Goal: Task Accomplishment & Management: Manage account settings

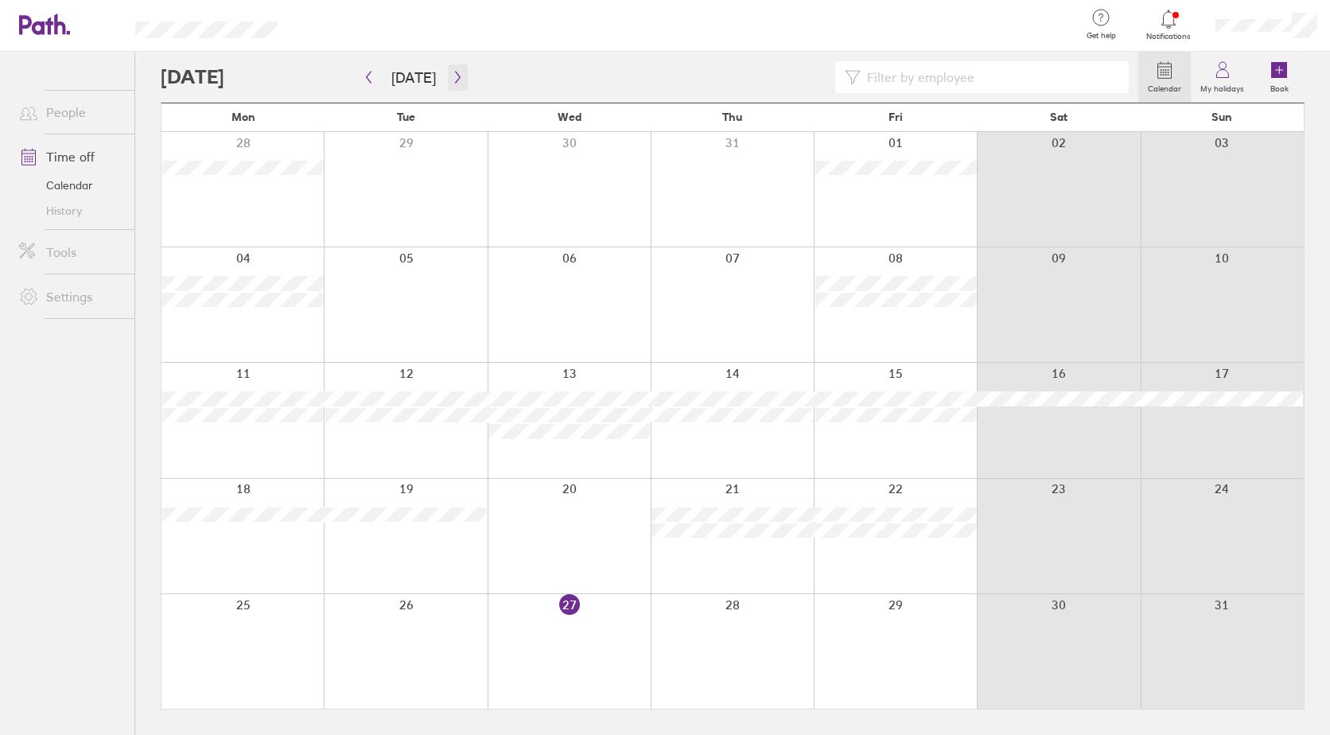
click at [454, 74] on icon "button" at bounding box center [458, 77] width 12 height 13
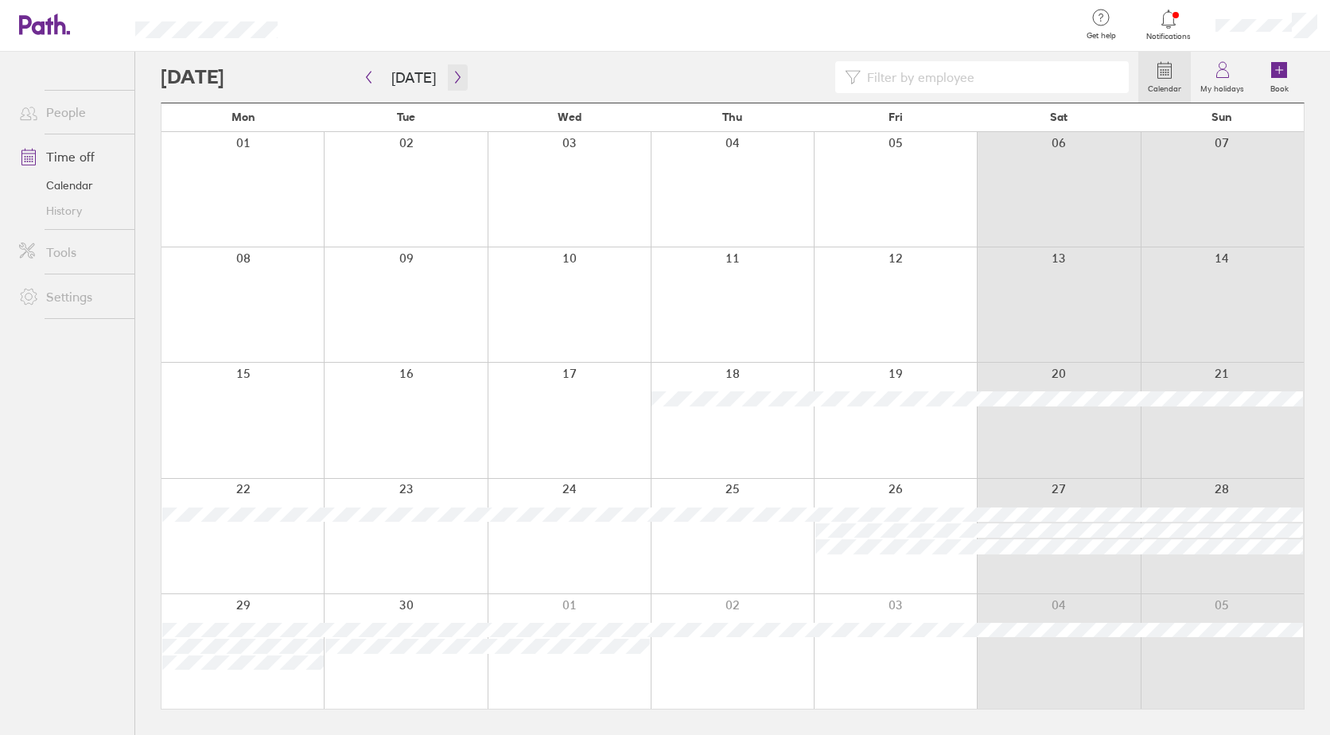
click at [455, 73] on icon "button" at bounding box center [457, 78] width 5 height 12
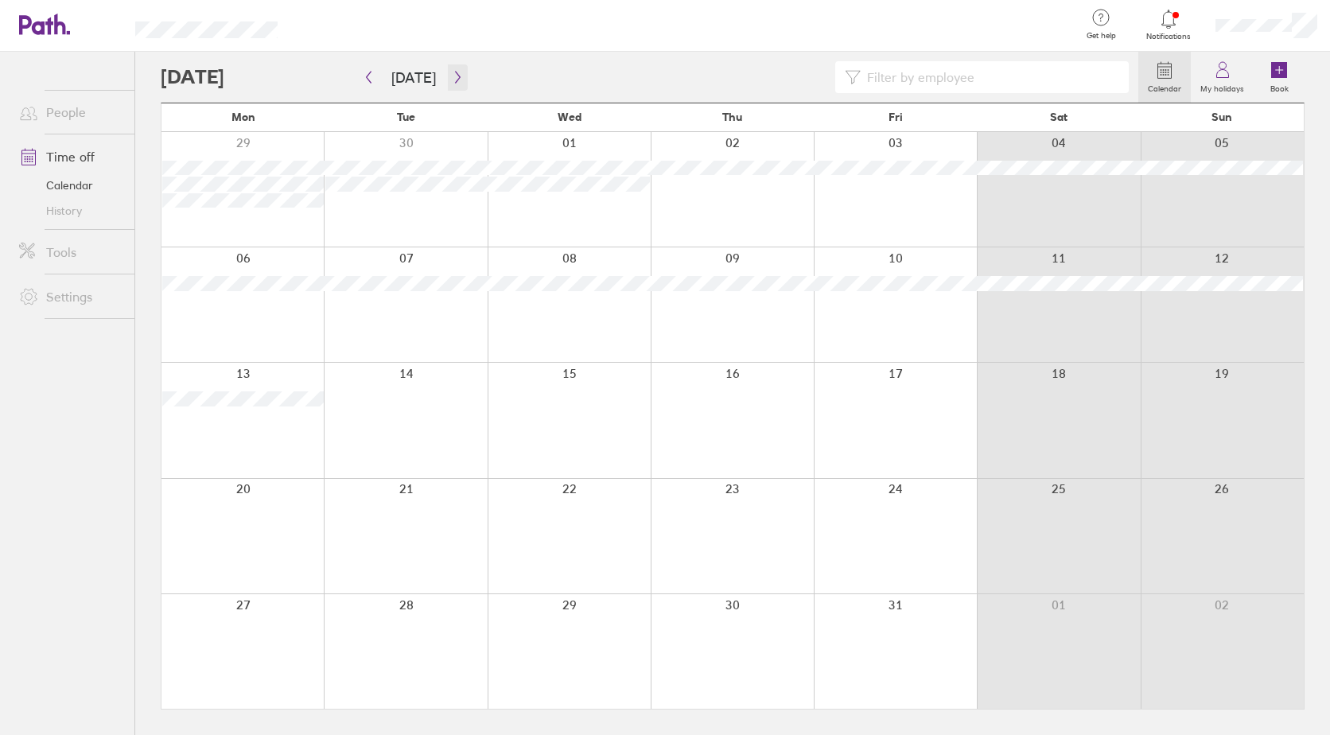
click at [455, 73] on icon "button" at bounding box center [457, 78] width 5 height 12
click at [268, 628] on div at bounding box center [242, 651] width 162 height 115
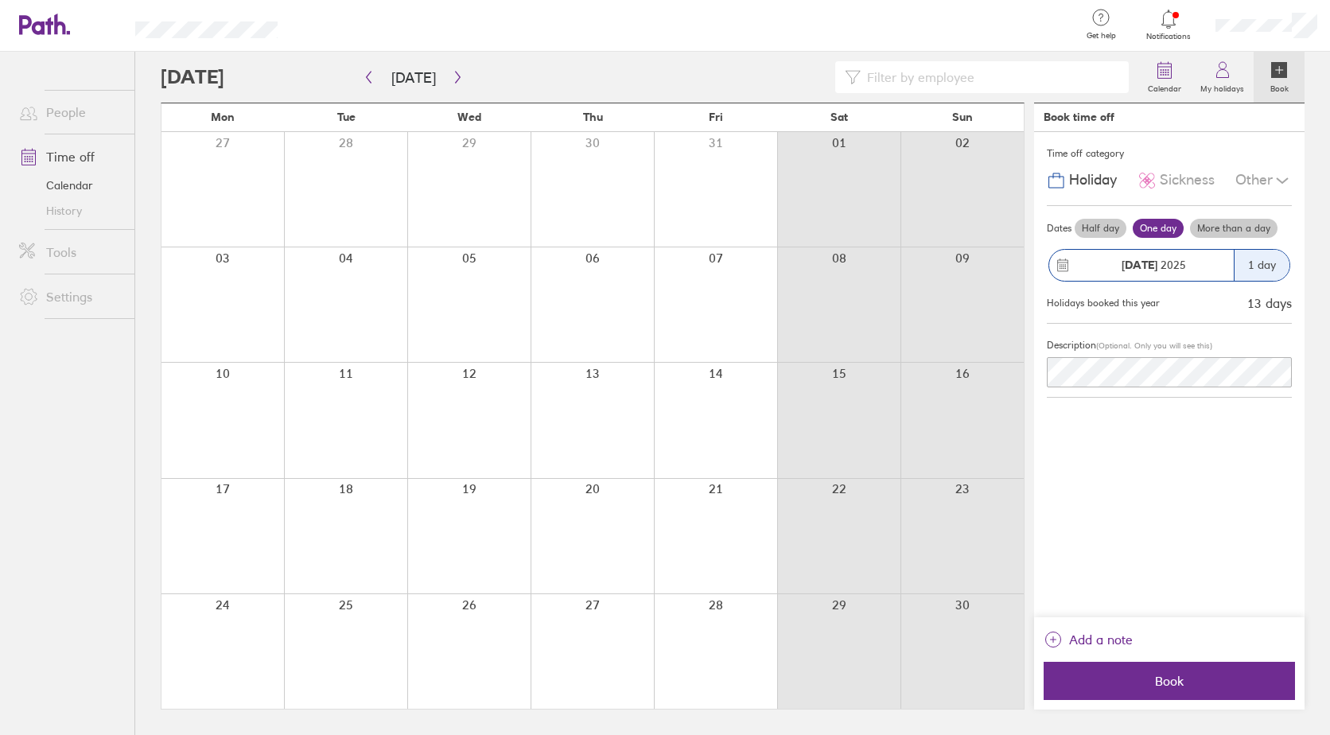
click at [1216, 228] on label "More than a day" at bounding box center [1234, 228] width 88 height 19
click at [0, 0] on input "More than a day" at bounding box center [0, 0] width 0 height 0
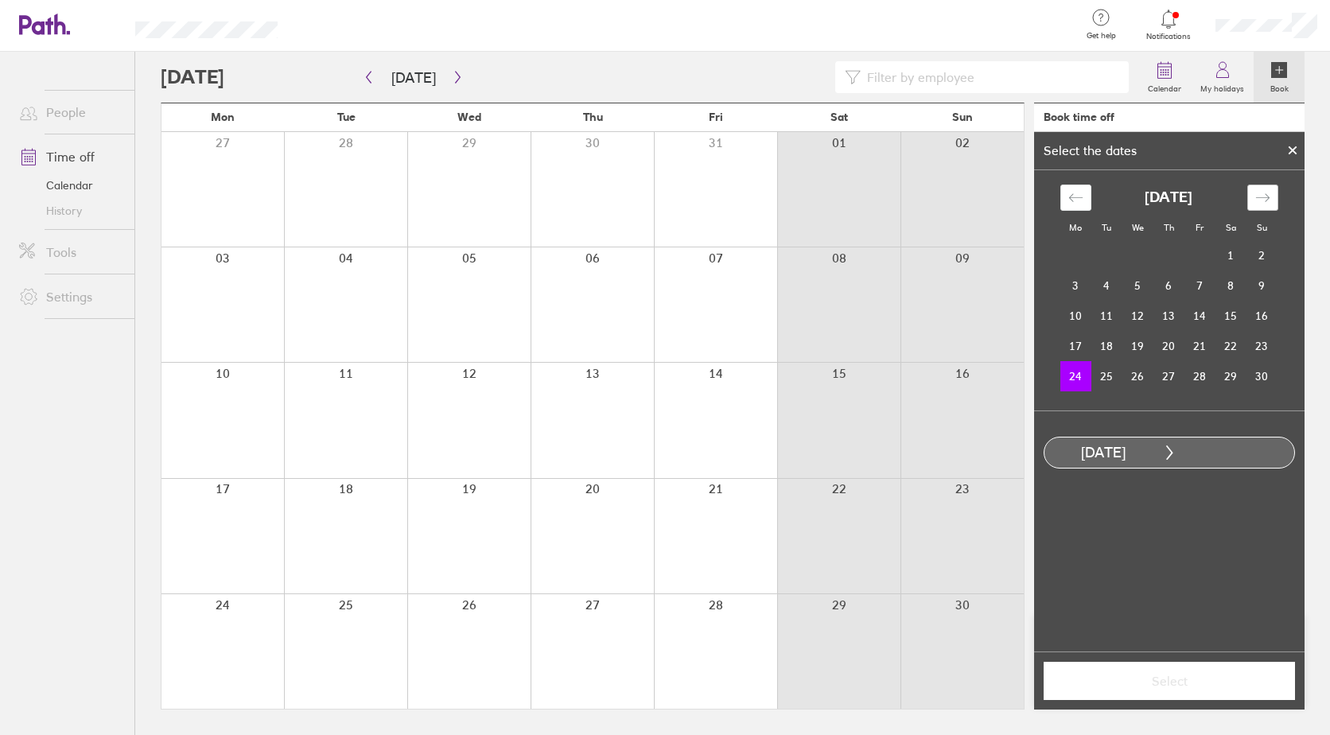
click at [1258, 190] on icon "Move forward to switch to the next month." at bounding box center [1262, 197] width 15 height 15
click at [1080, 251] on td "1" at bounding box center [1075, 255] width 31 height 30
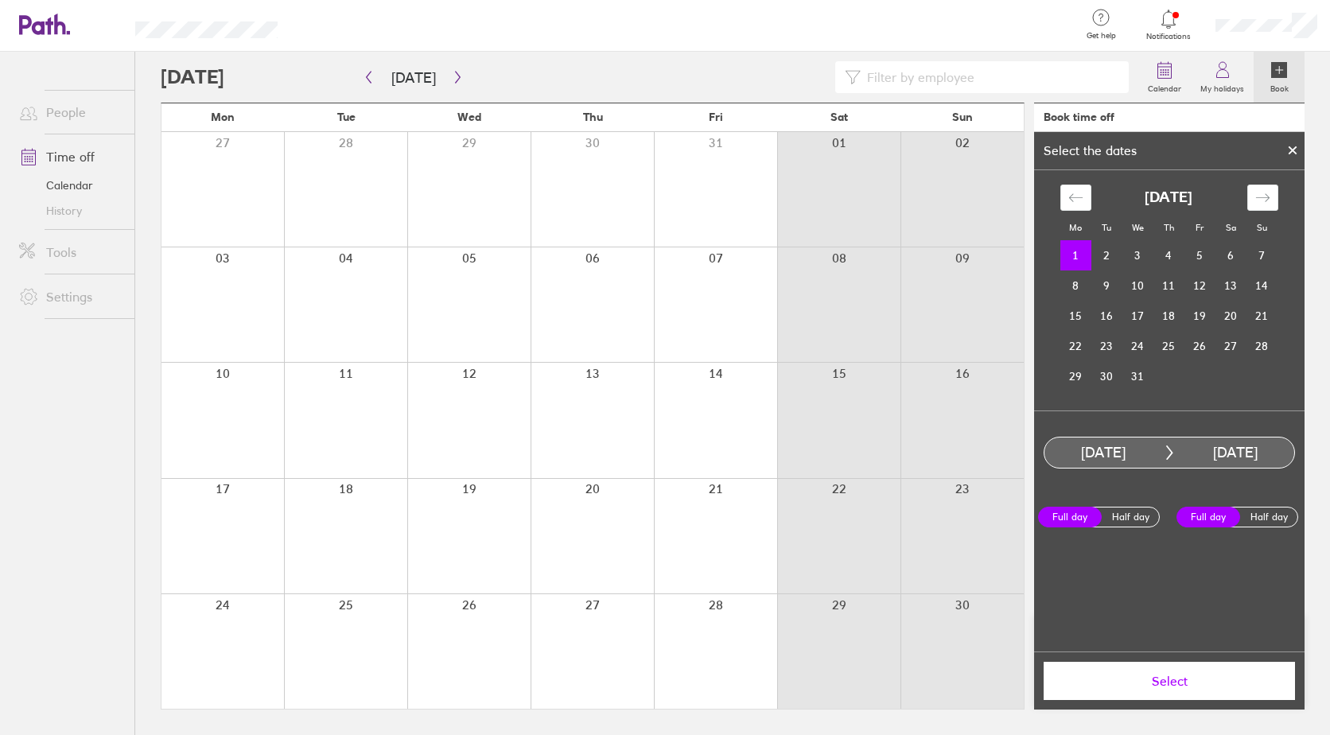
click at [1159, 679] on span "Select" at bounding box center [1169, 681] width 229 height 14
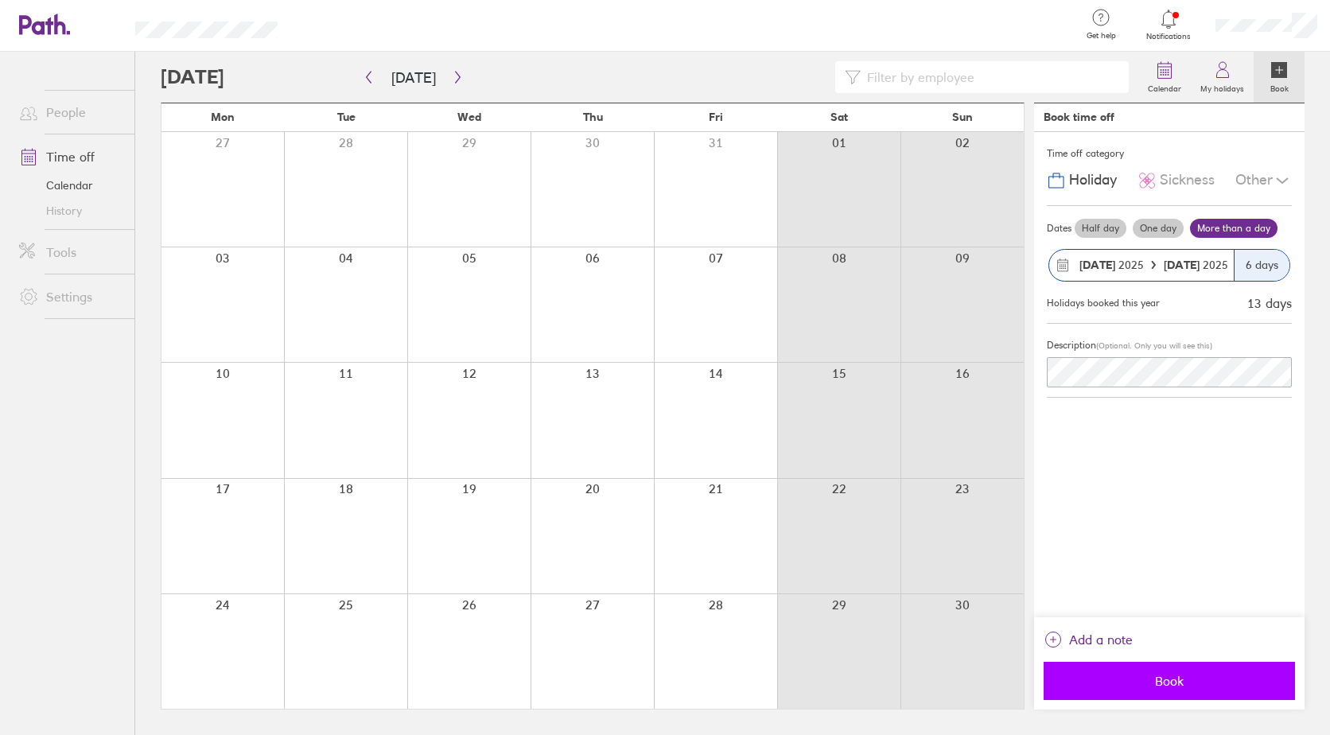
click at [1107, 664] on button "Book" at bounding box center [1169, 681] width 251 height 38
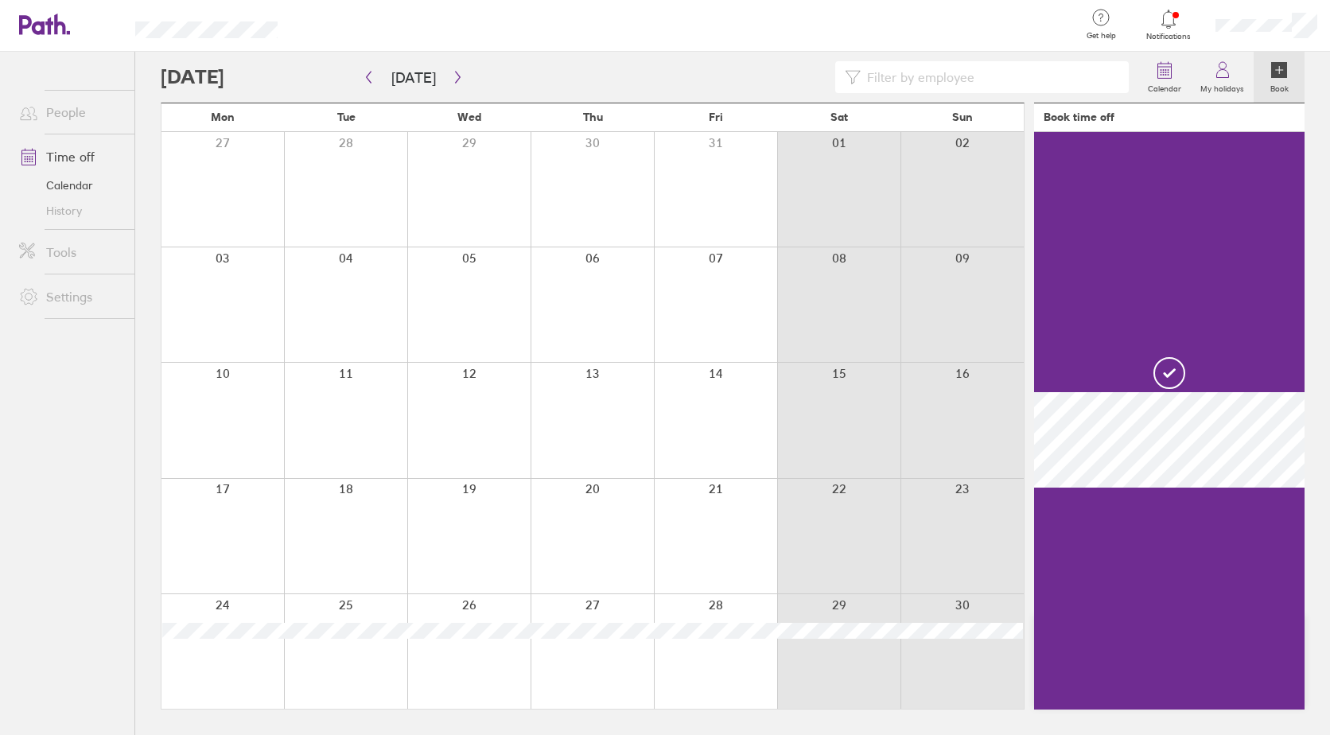
click at [1160, 15] on icon at bounding box center [1168, 19] width 19 height 19
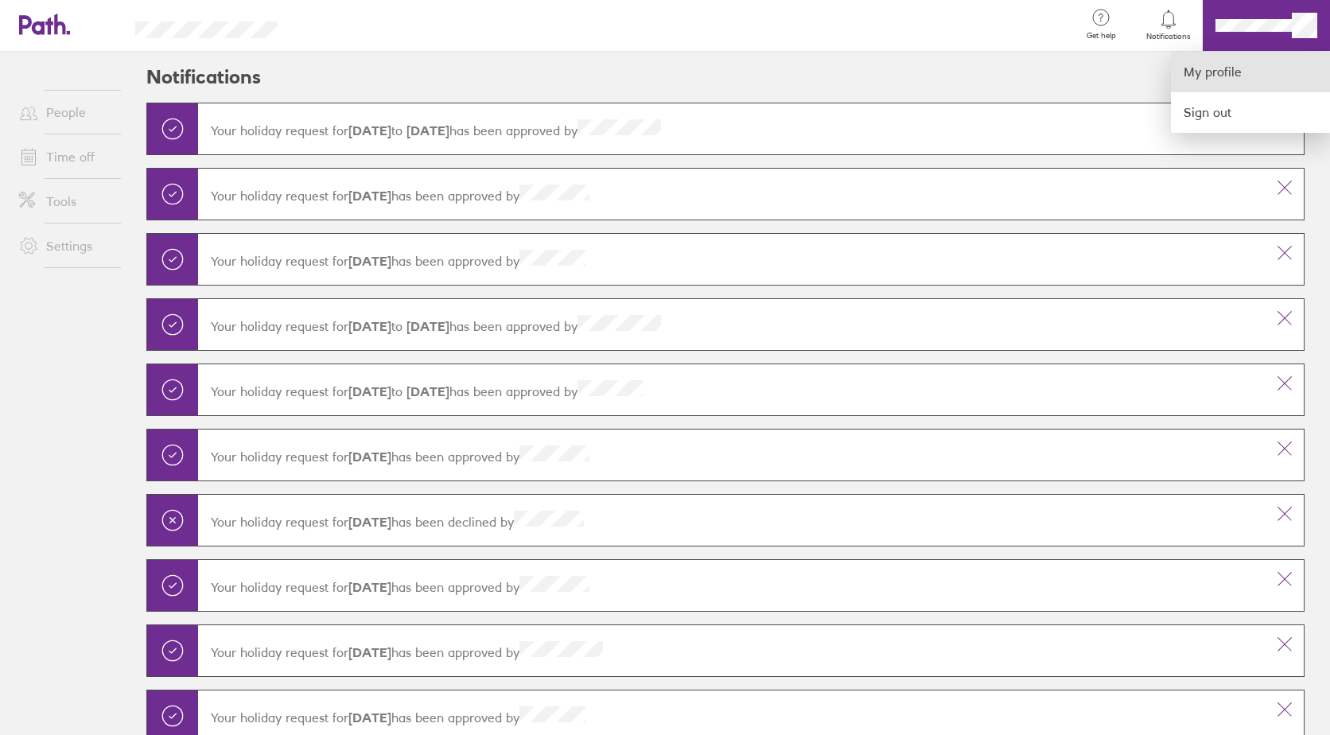
click at [1193, 72] on link "My profile" at bounding box center [1250, 72] width 159 height 41
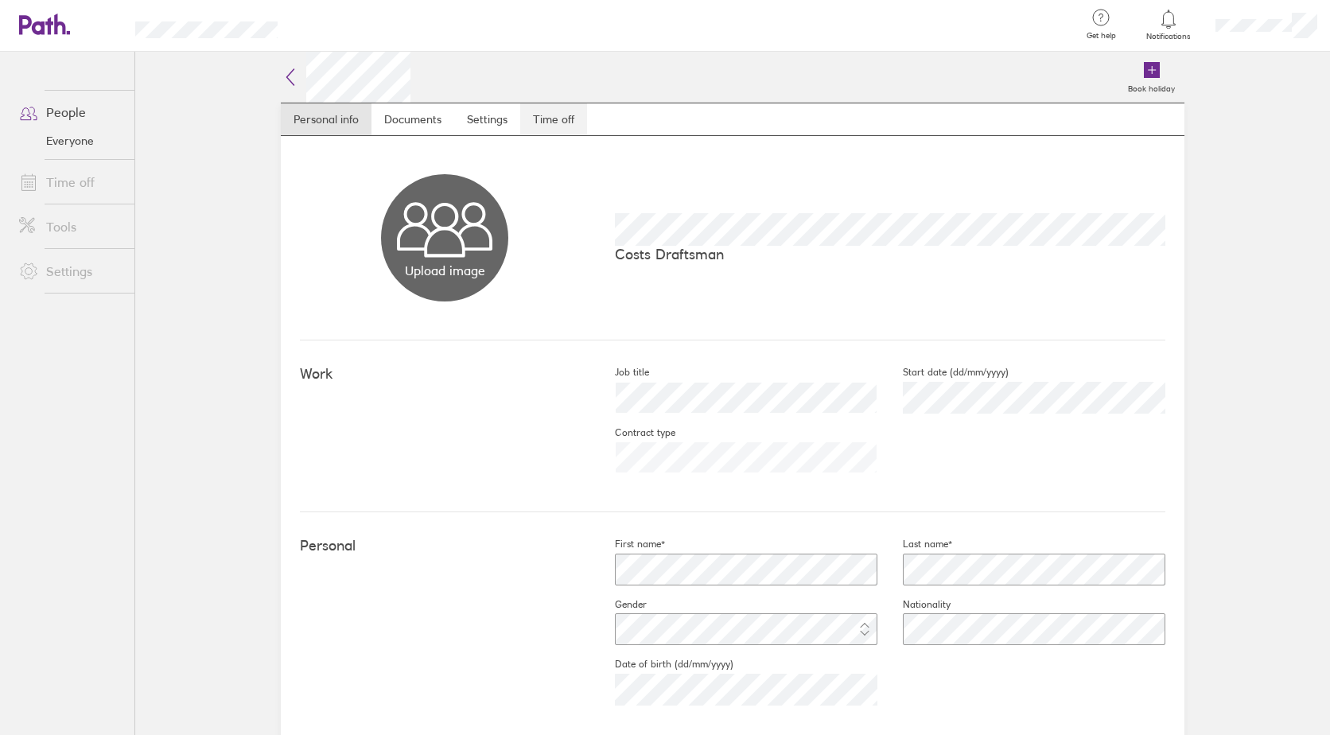
click at [545, 129] on link "Time off" at bounding box center [553, 119] width 67 height 32
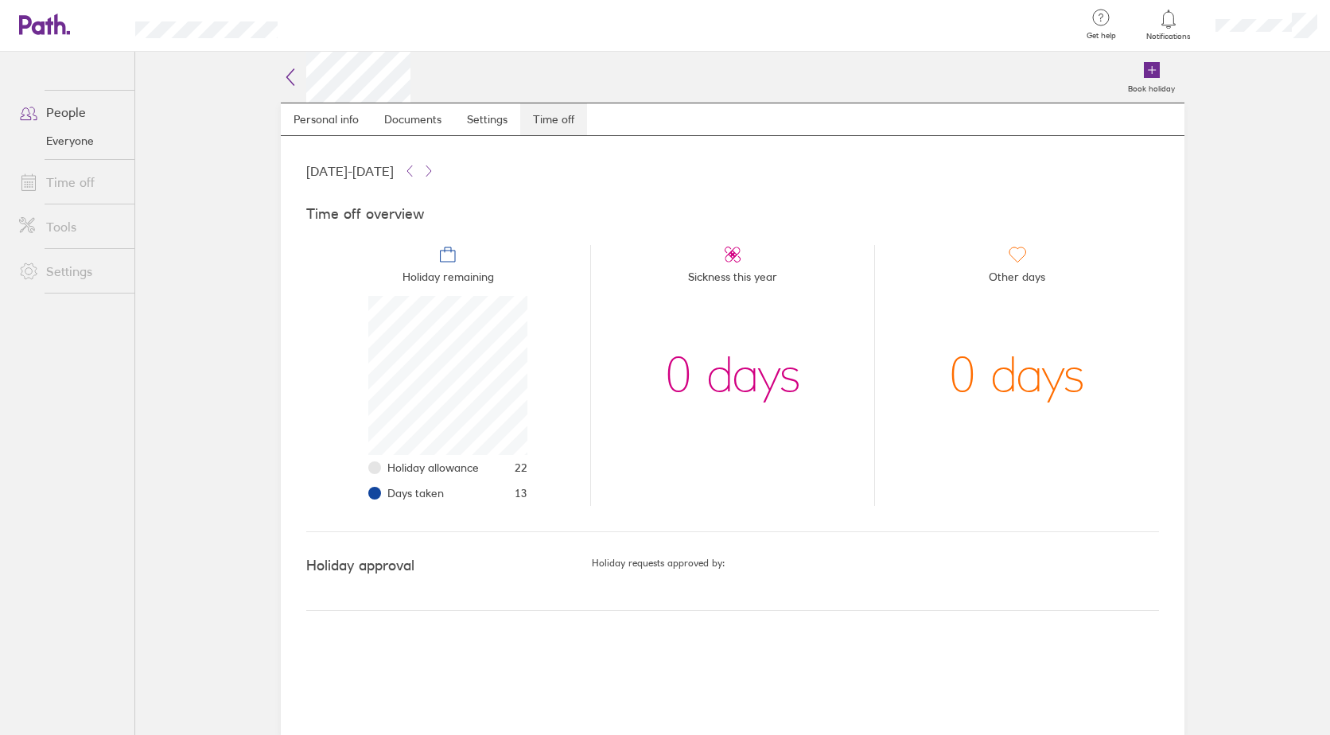
scroll to position [159, 159]
click at [84, 169] on link "Time off" at bounding box center [70, 182] width 128 height 32
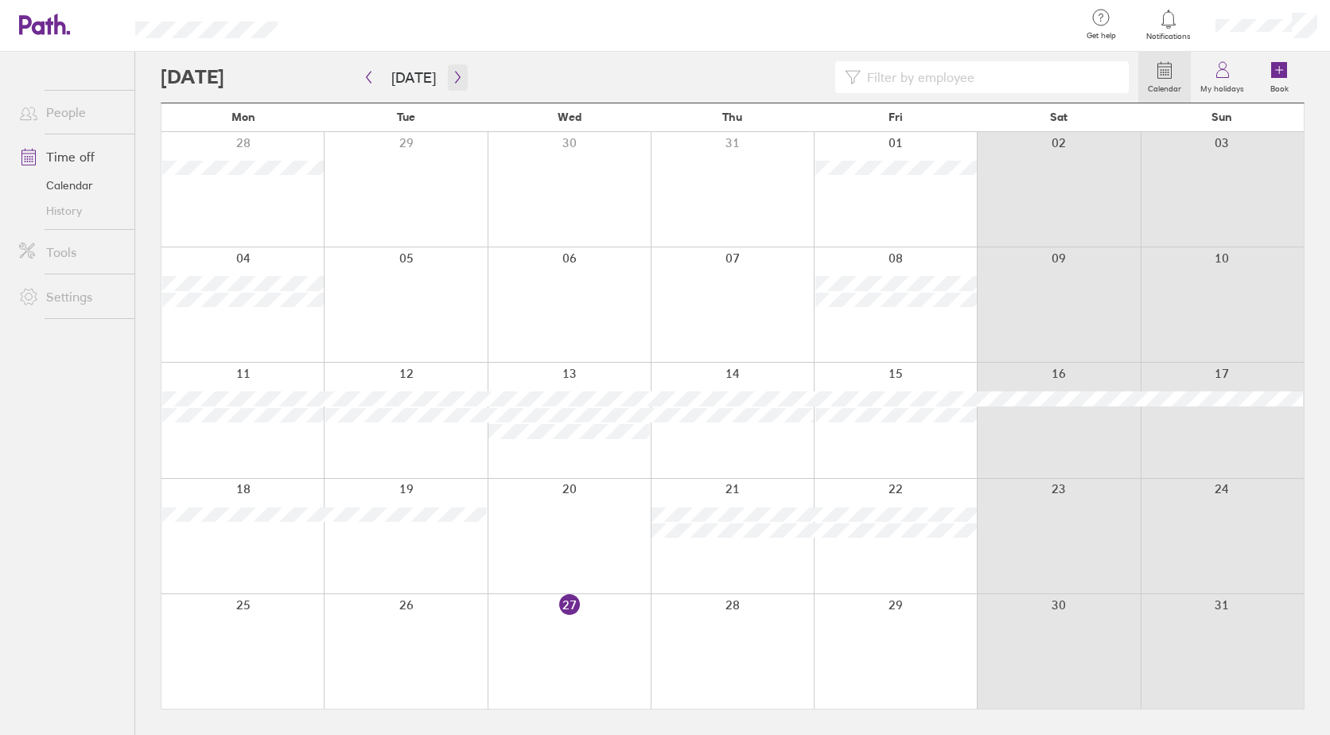
click at [452, 80] on icon "button" at bounding box center [458, 77] width 12 height 13
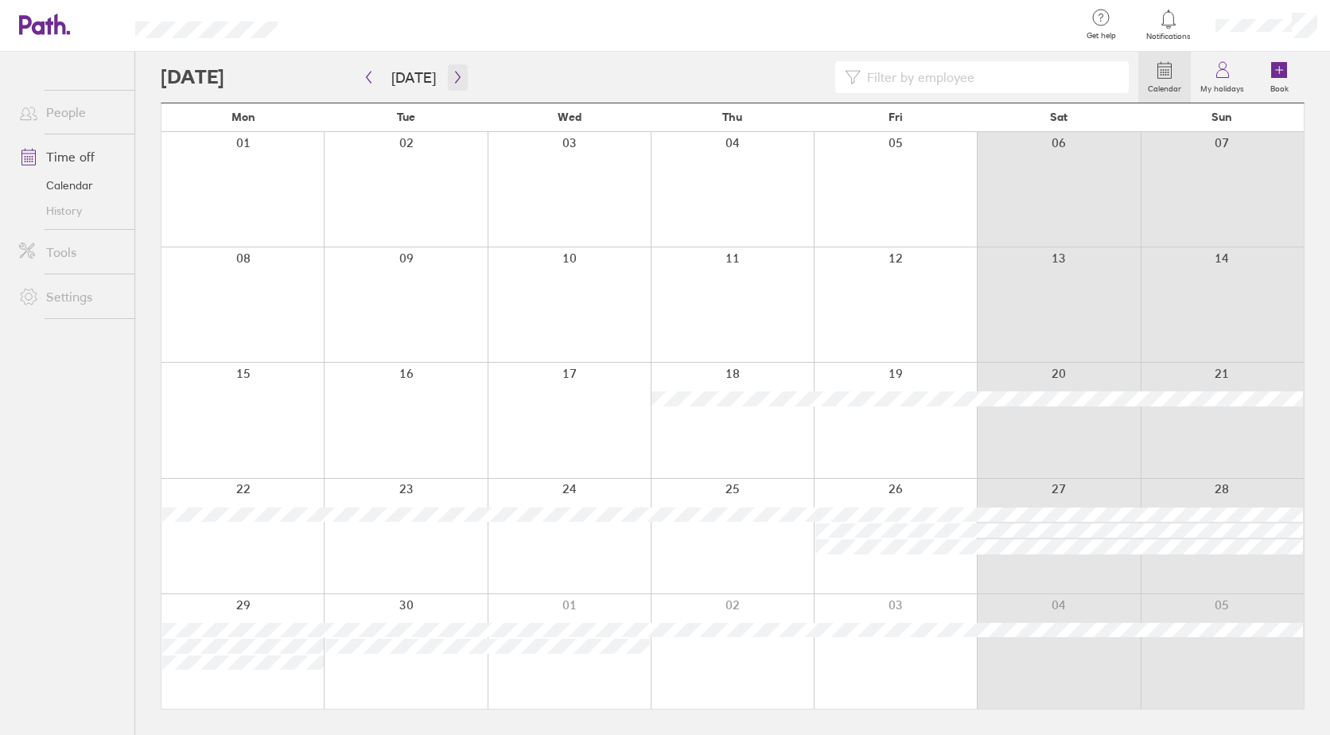
click at [452, 80] on icon "button" at bounding box center [458, 77] width 12 height 13
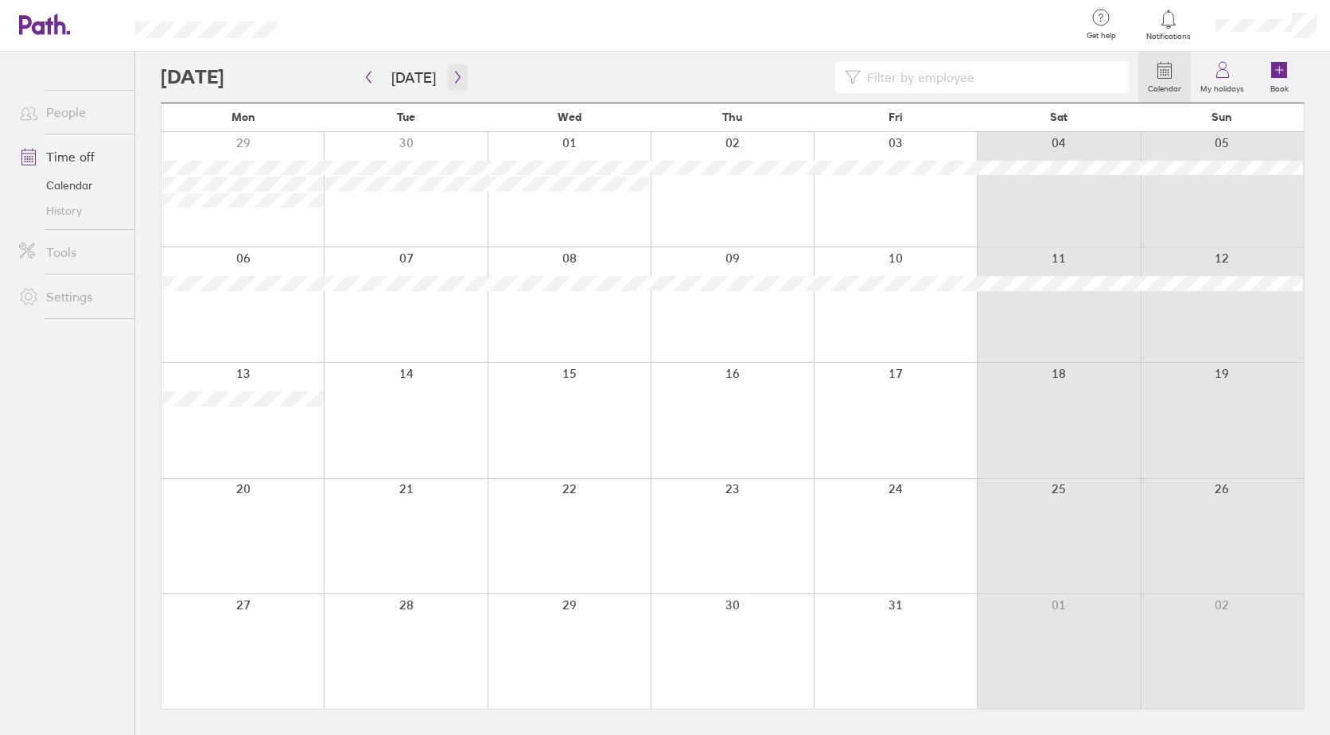
click at [452, 80] on icon "button" at bounding box center [458, 77] width 12 height 13
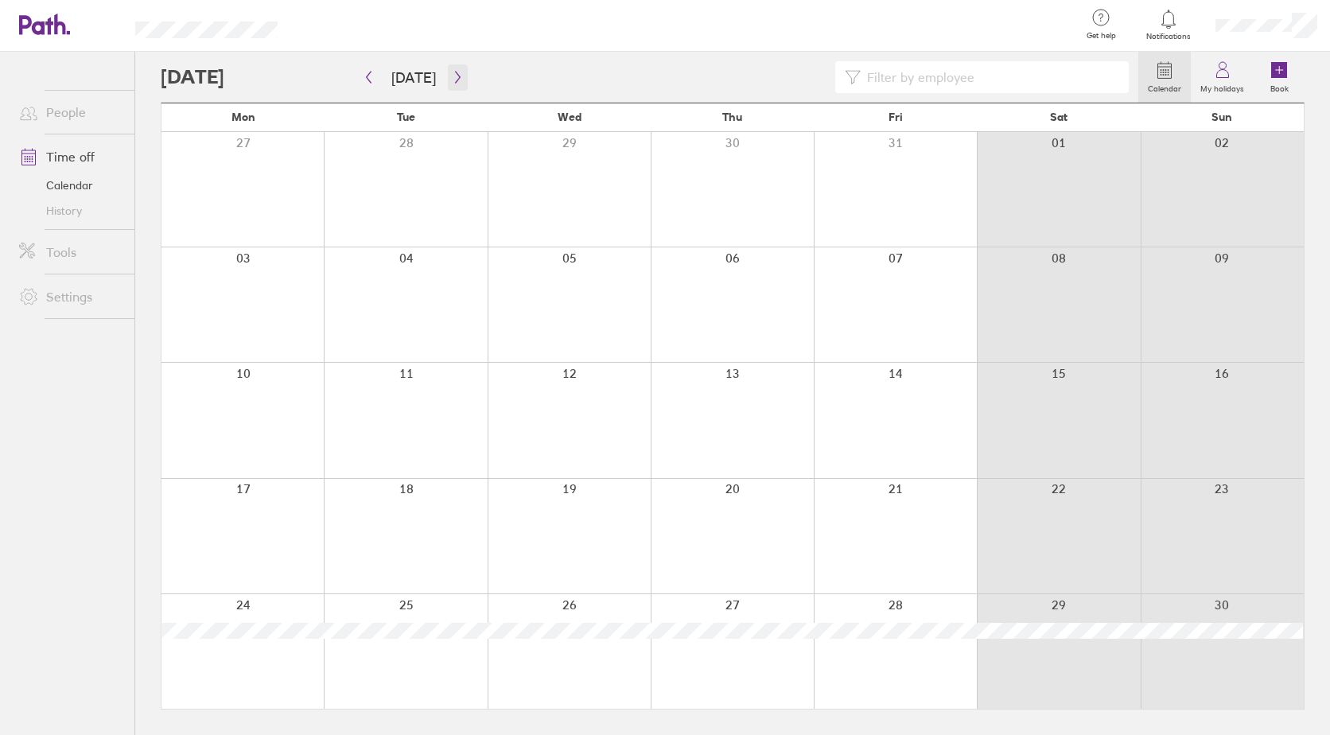
click at [452, 80] on icon "button" at bounding box center [458, 77] width 12 height 13
click at [1241, 72] on link "My holidays" at bounding box center [1222, 77] width 63 height 51
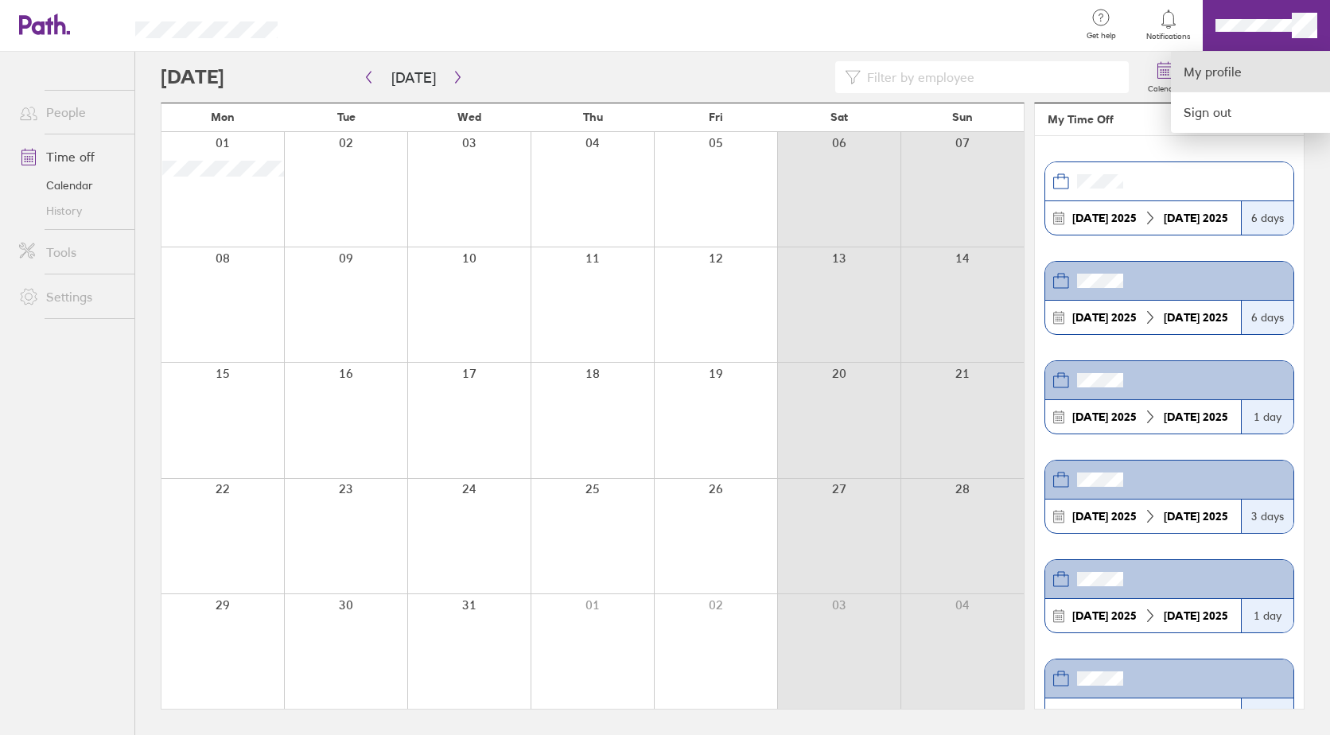
click at [1192, 80] on link "My profile" at bounding box center [1250, 72] width 159 height 41
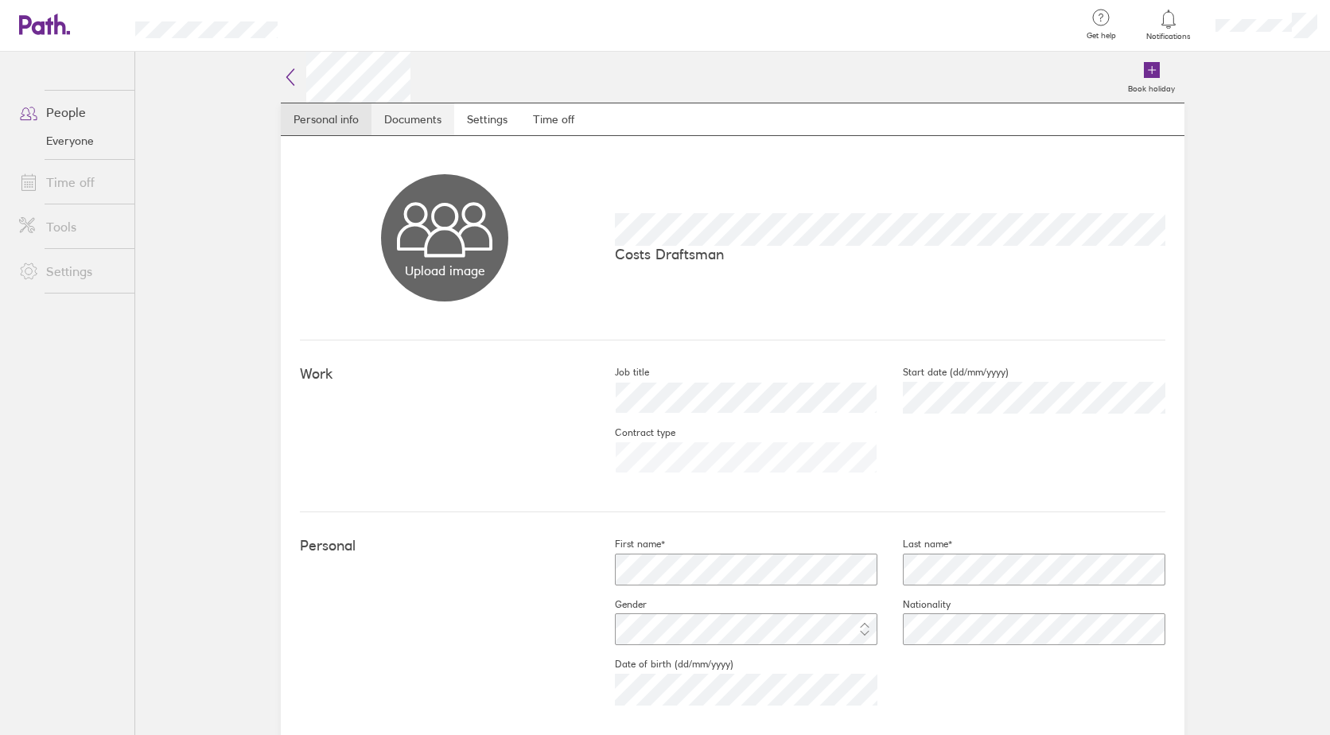
click at [405, 121] on link "Documents" at bounding box center [413, 119] width 83 height 32
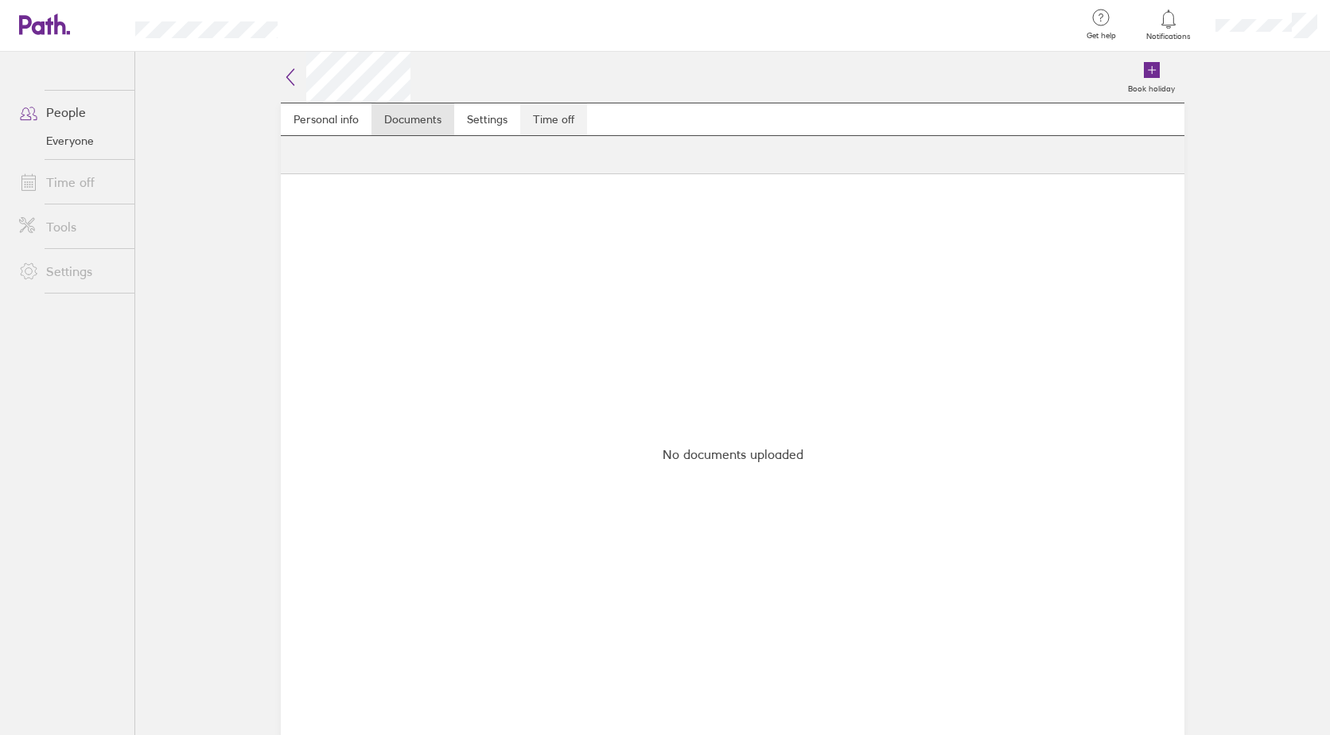
click at [546, 119] on link "Time off" at bounding box center [553, 119] width 67 height 32
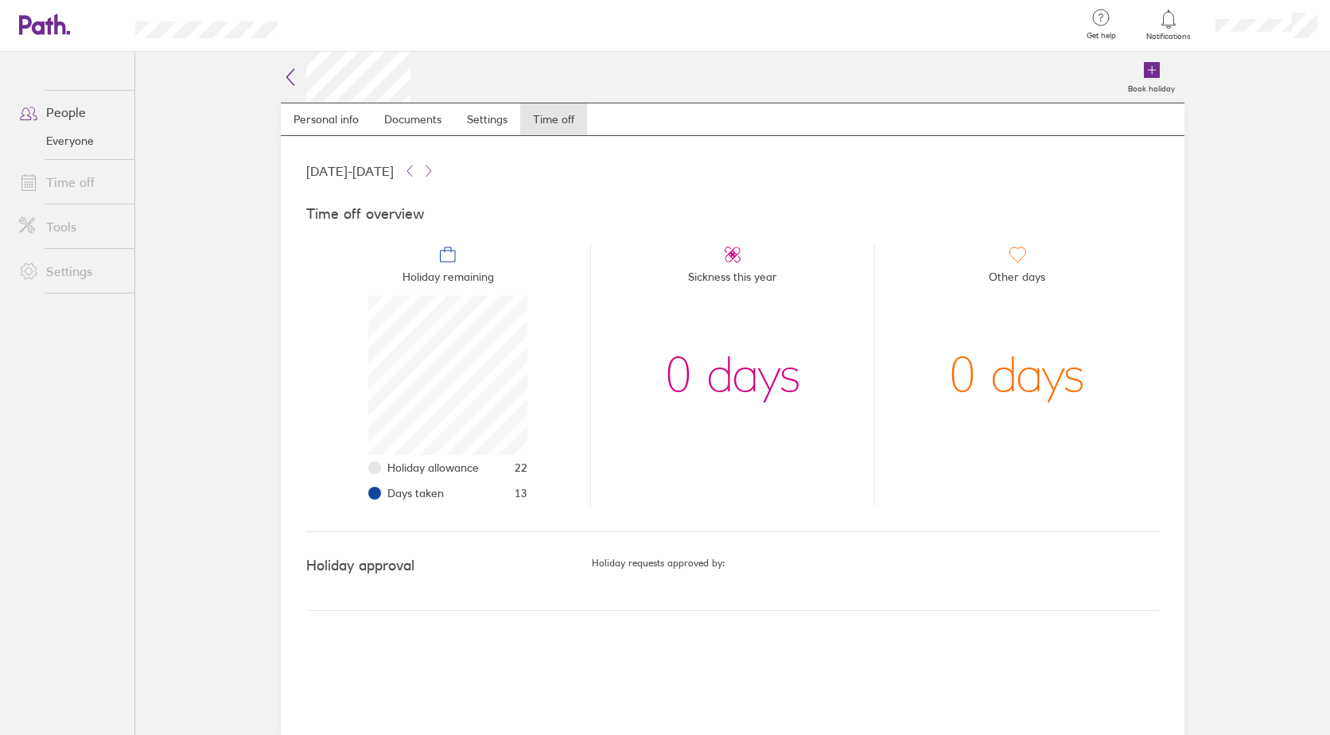
scroll to position [159, 159]
click at [100, 182] on link "Time off" at bounding box center [70, 182] width 128 height 32
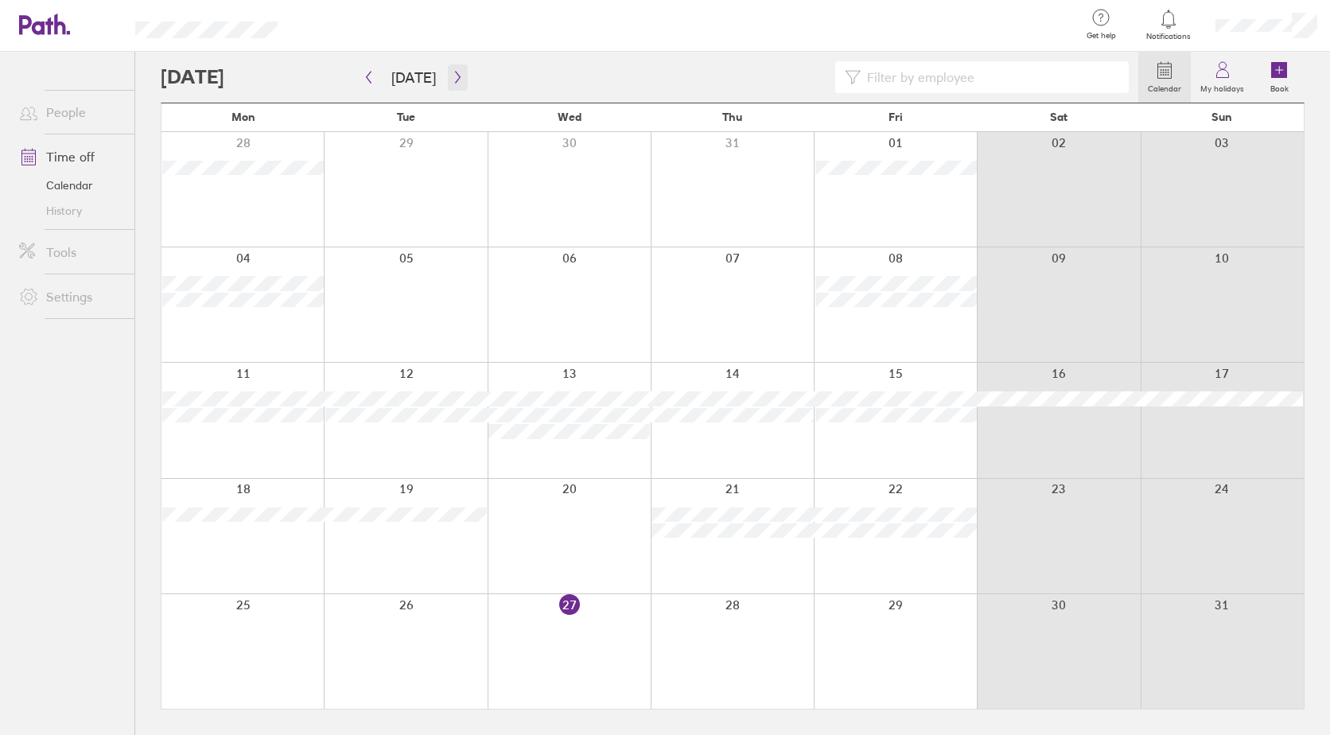
click at [452, 87] on button "button" at bounding box center [458, 77] width 20 height 26
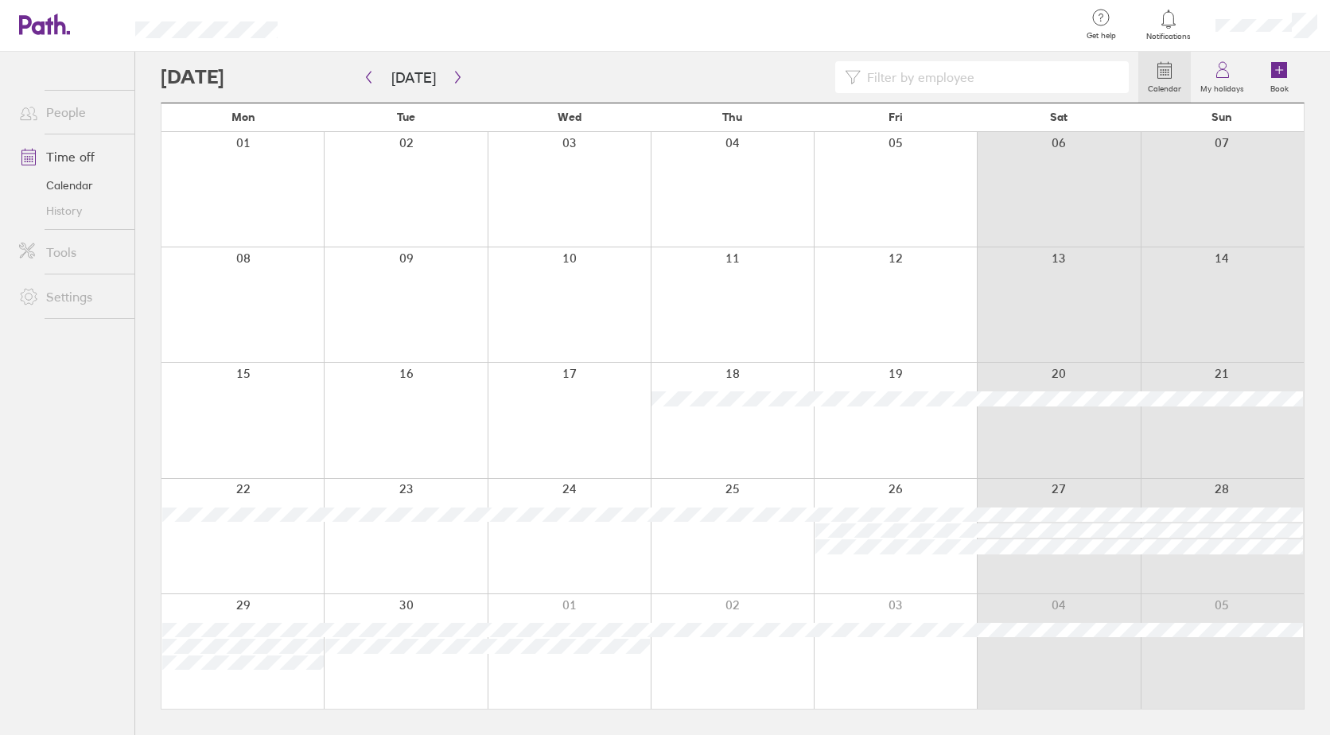
click at [618, 434] on div at bounding box center [569, 420] width 163 height 115
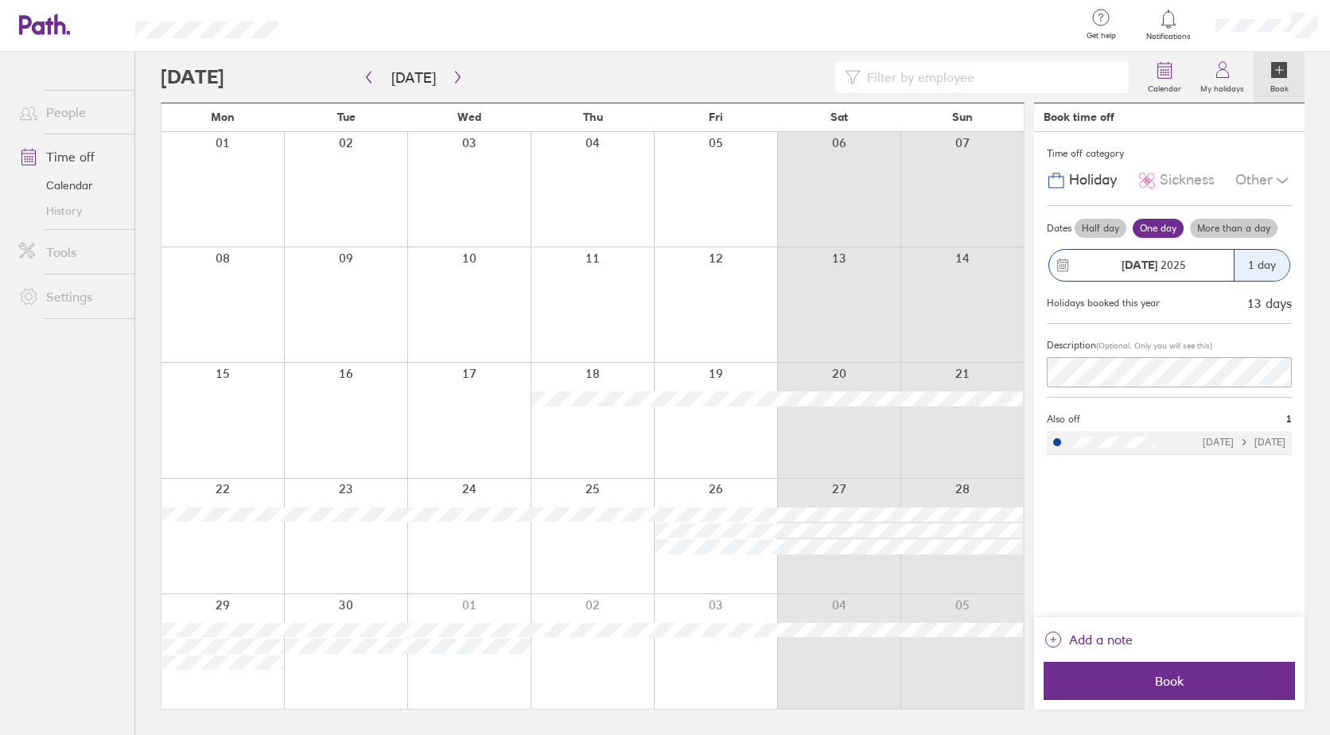
click at [1236, 230] on label "More than a day" at bounding box center [1234, 228] width 88 height 19
click at [0, 0] on input "More than a day" at bounding box center [0, 0] width 0 height 0
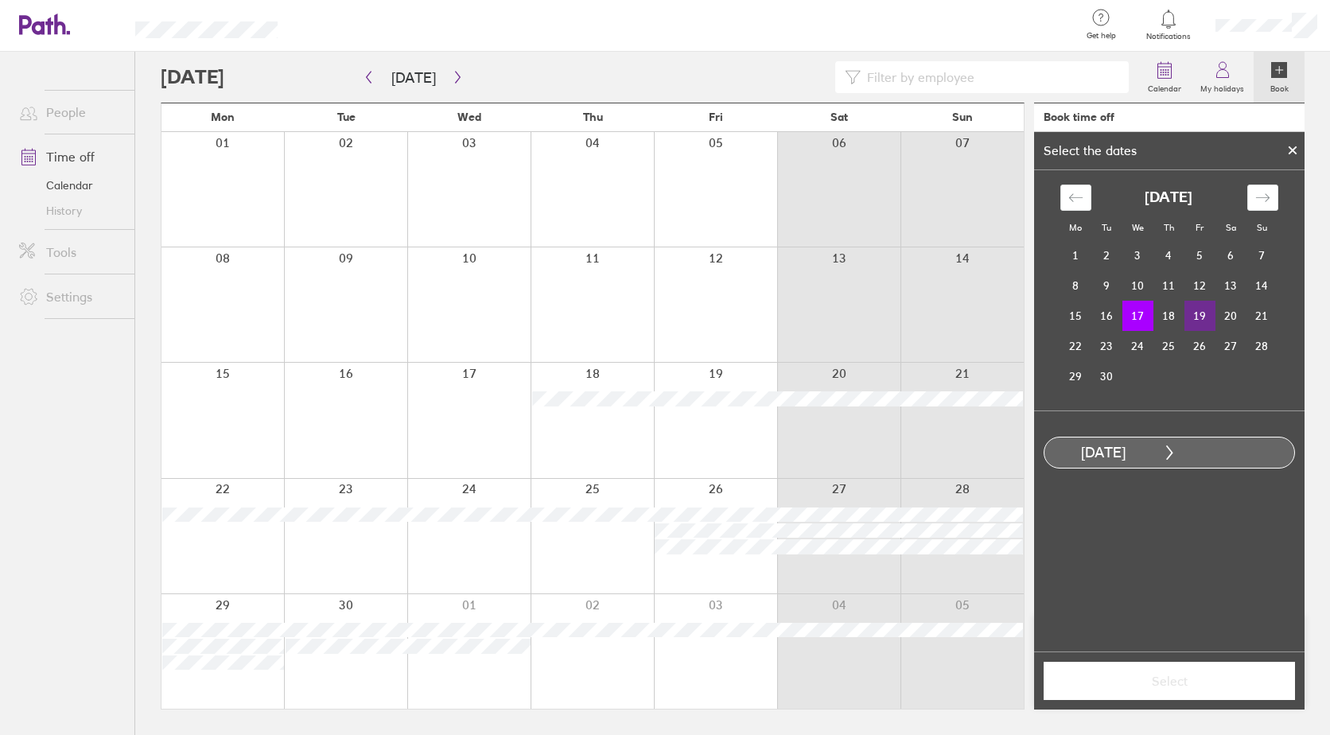
click at [1200, 315] on td "19" at bounding box center [1200, 316] width 31 height 30
click at [1113, 679] on span "Select" at bounding box center [1169, 681] width 229 height 14
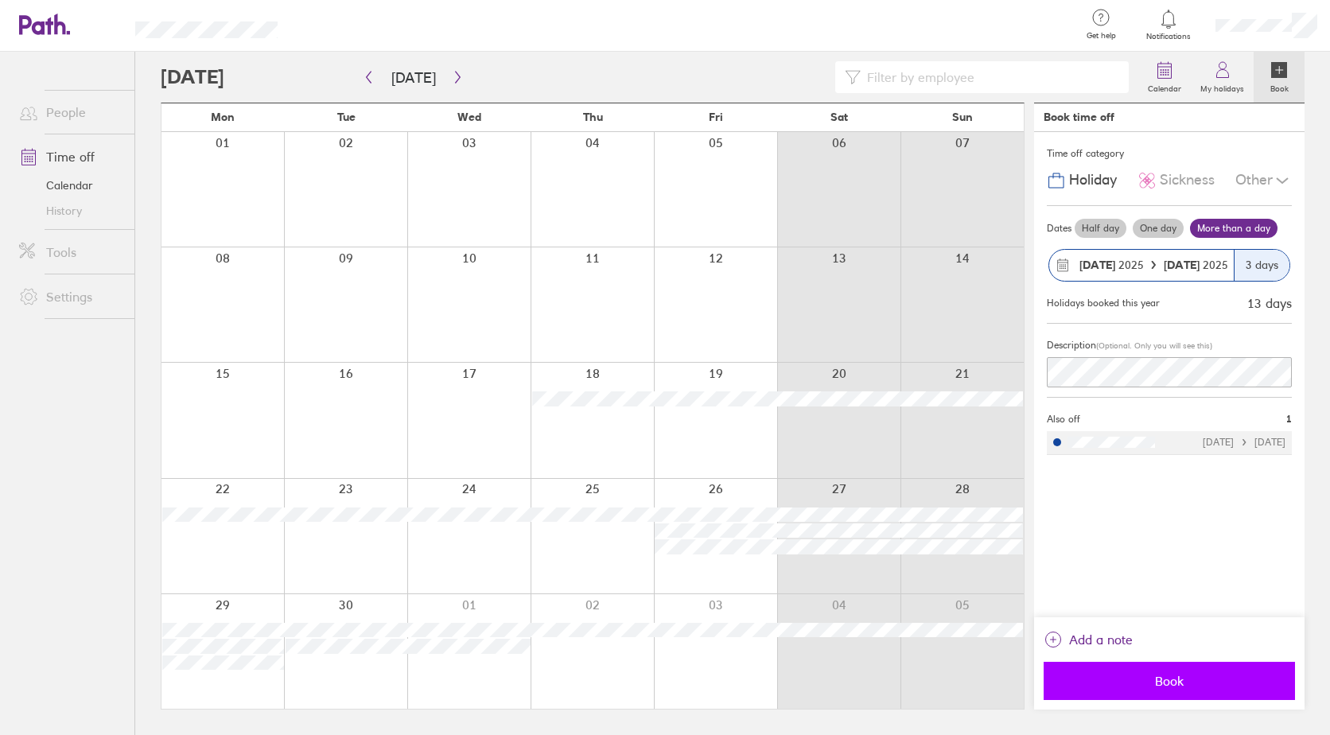
click at [1086, 691] on button "Book" at bounding box center [1169, 681] width 251 height 38
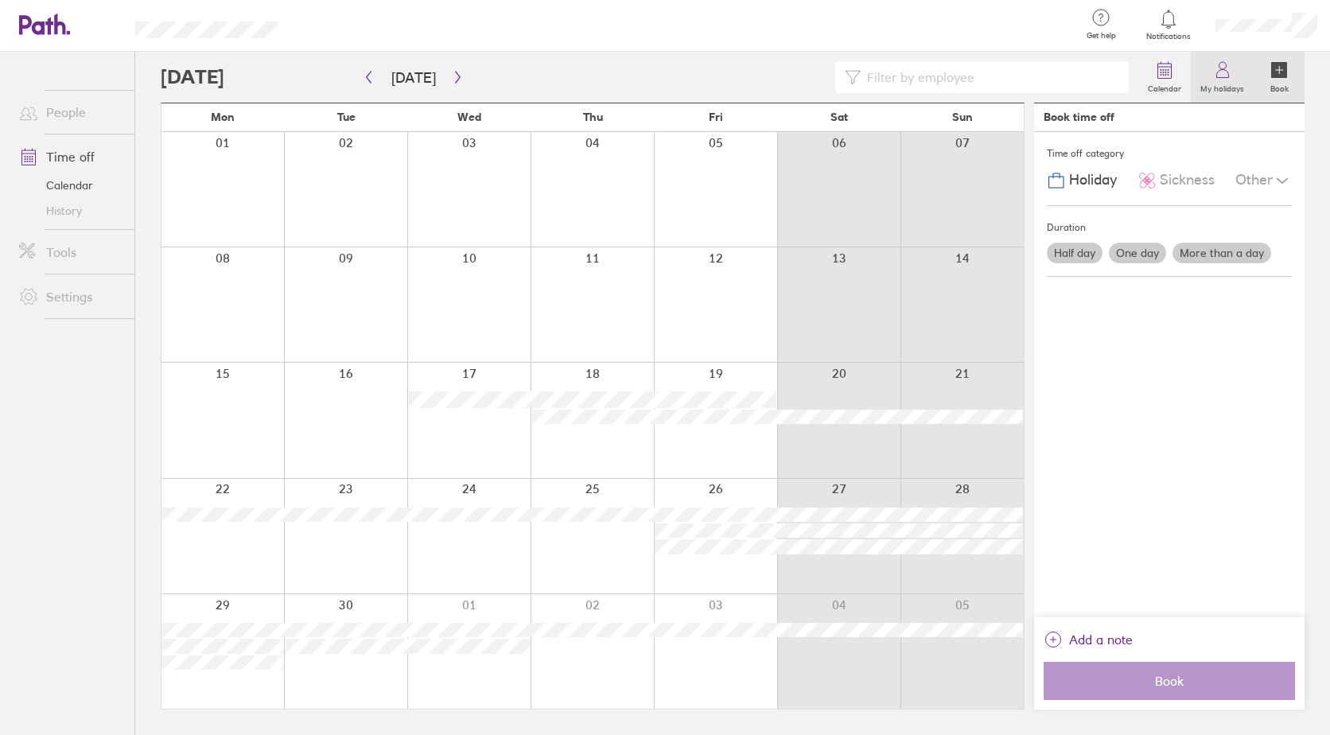
click at [1207, 75] on link "My holidays" at bounding box center [1222, 77] width 63 height 51
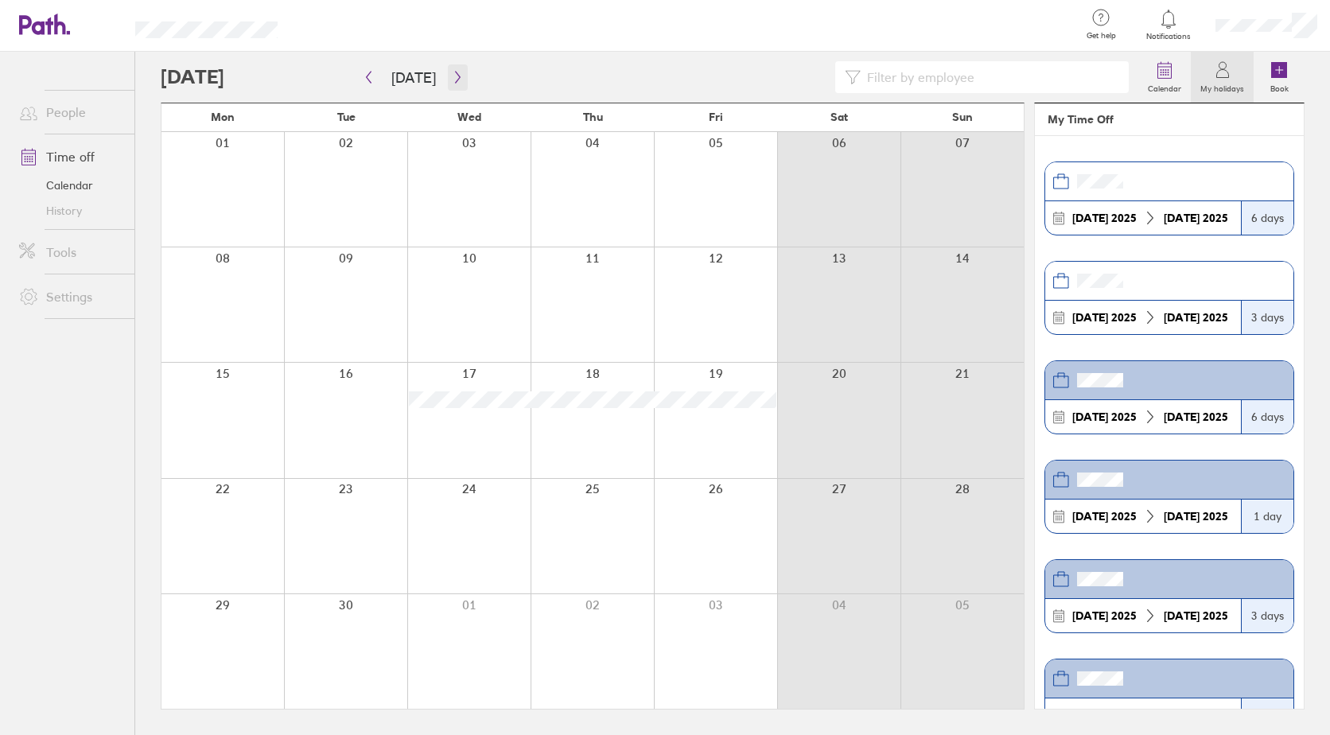
click at [455, 72] on icon "button" at bounding box center [457, 78] width 5 height 12
click at [453, 81] on icon "button" at bounding box center [458, 77] width 12 height 13
click at [1183, 80] on label "Calendar" at bounding box center [1164, 87] width 53 height 14
